Goal: Information Seeking & Learning: Compare options

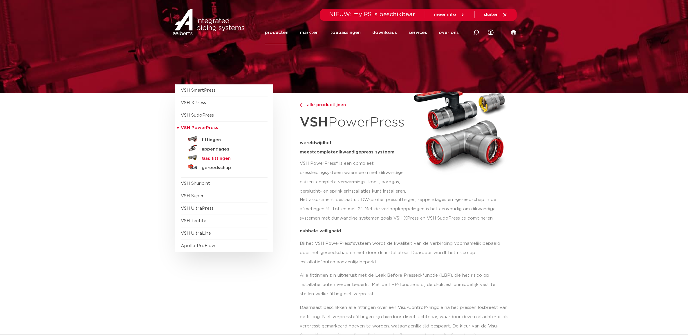
click at [219, 159] on h5 "Gas fittingen" at bounding box center [230, 158] width 57 height 5
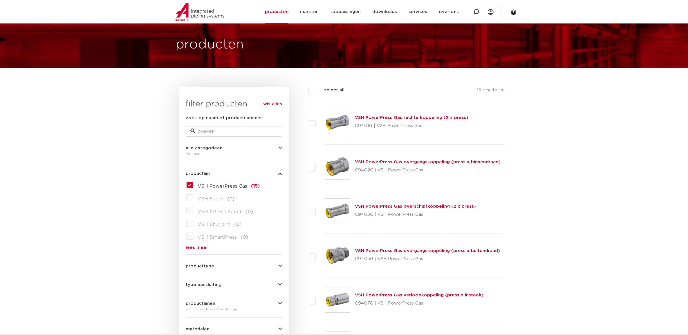
scroll to position [73, 0]
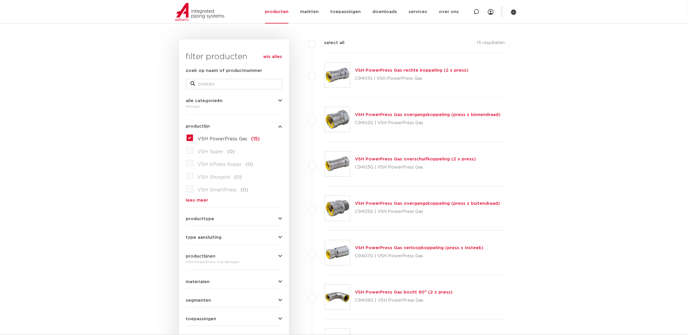
click at [389, 113] on link "VSH PowerPress Gas overgangskoppeling (press x binnendraad)" at bounding box center [428, 115] width 146 height 4
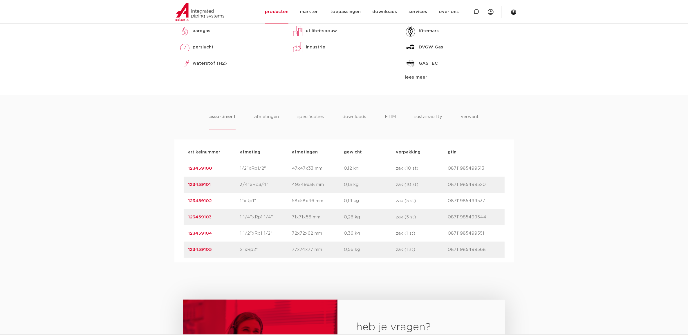
scroll to position [290, 0]
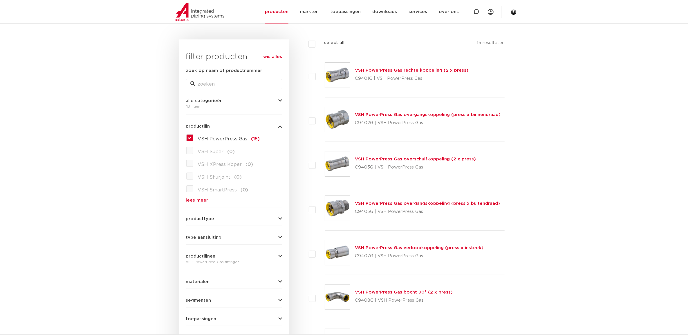
scroll to position [73, 0]
click at [438, 294] on link "VSH PowerPress Gas bocht 90° (2 x press)" at bounding box center [404, 292] width 98 height 4
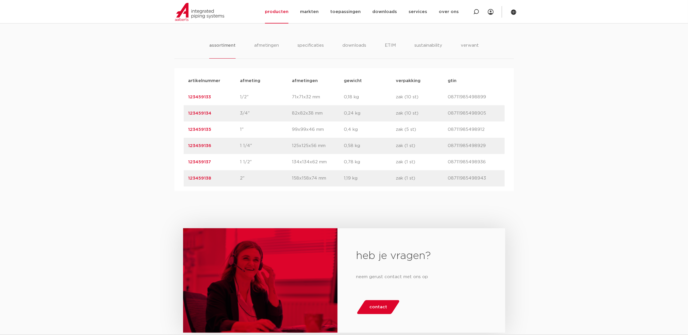
scroll to position [327, 0]
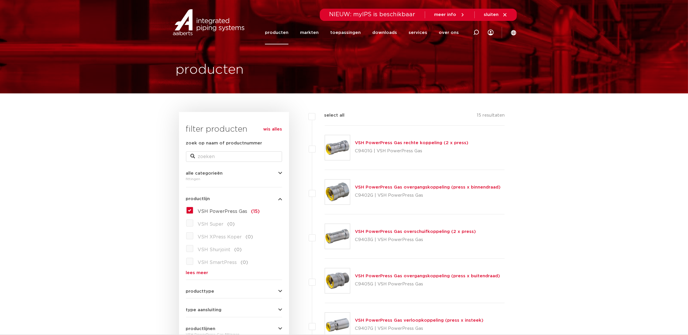
click at [426, 141] on link "VSH PowerPress Gas rechte koppeling (2 x press)" at bounding box center [412, 143] width 114 height 4
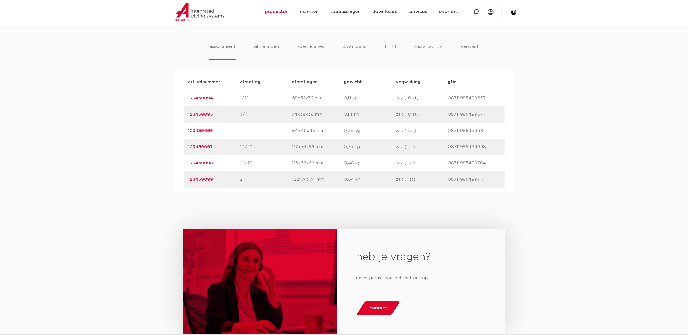
scroll to position [363, 0]
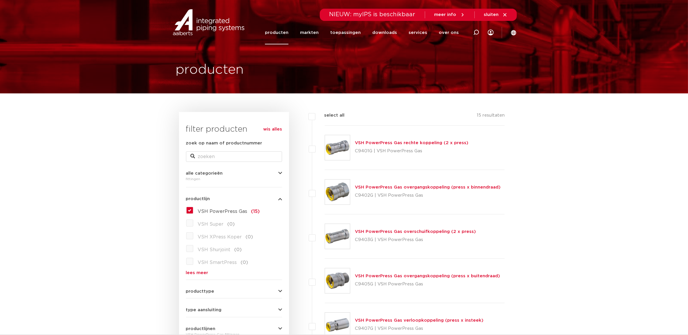
click at [396, 232] on link "VSH PowerPress Gas overschuifkoppeling (2 x press)" at bounding box center [415, 232] width 121 height 4
